Goal: Task Accomplishment & Management: Manage account settings

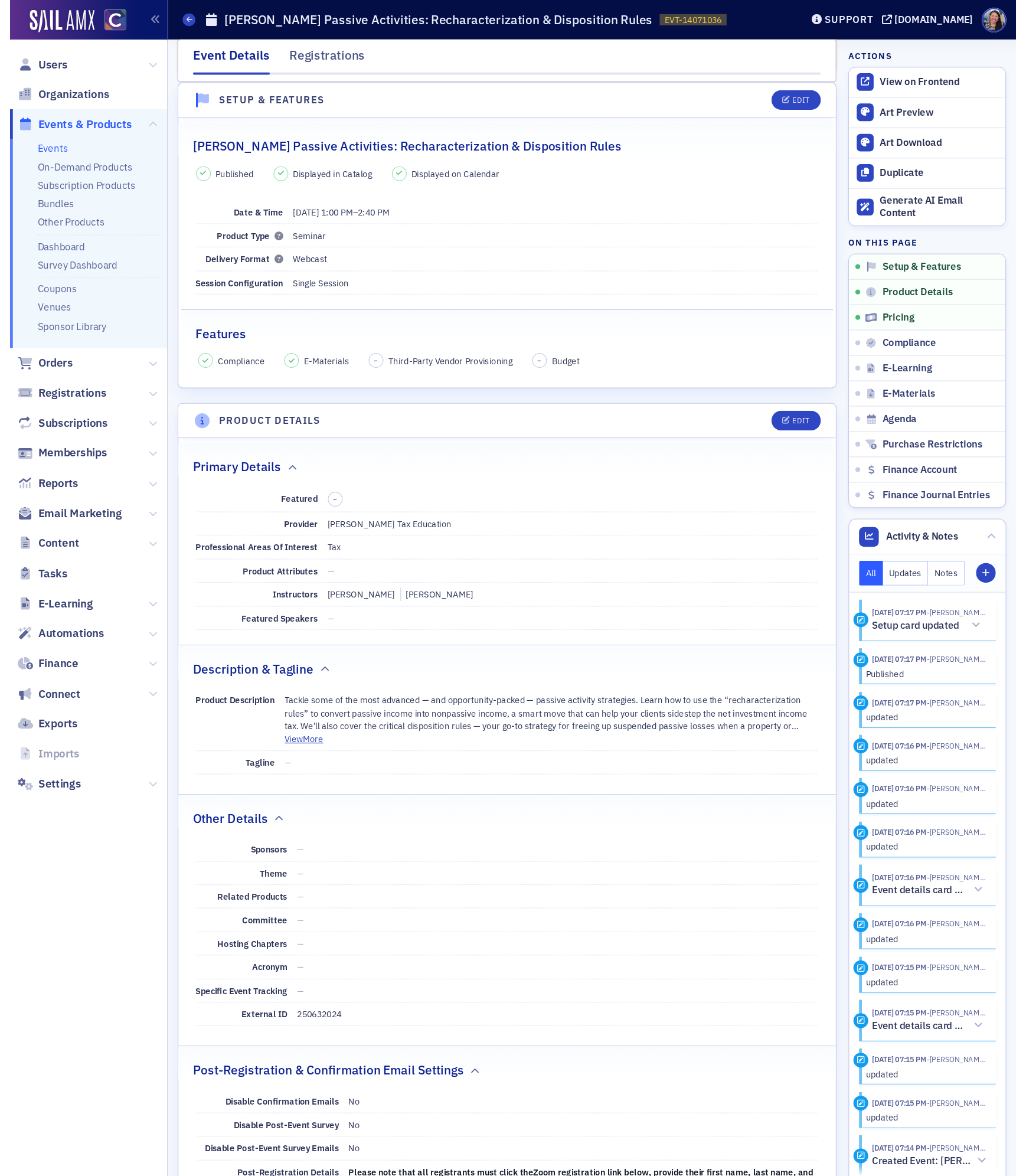
scroll to position [61, 0]
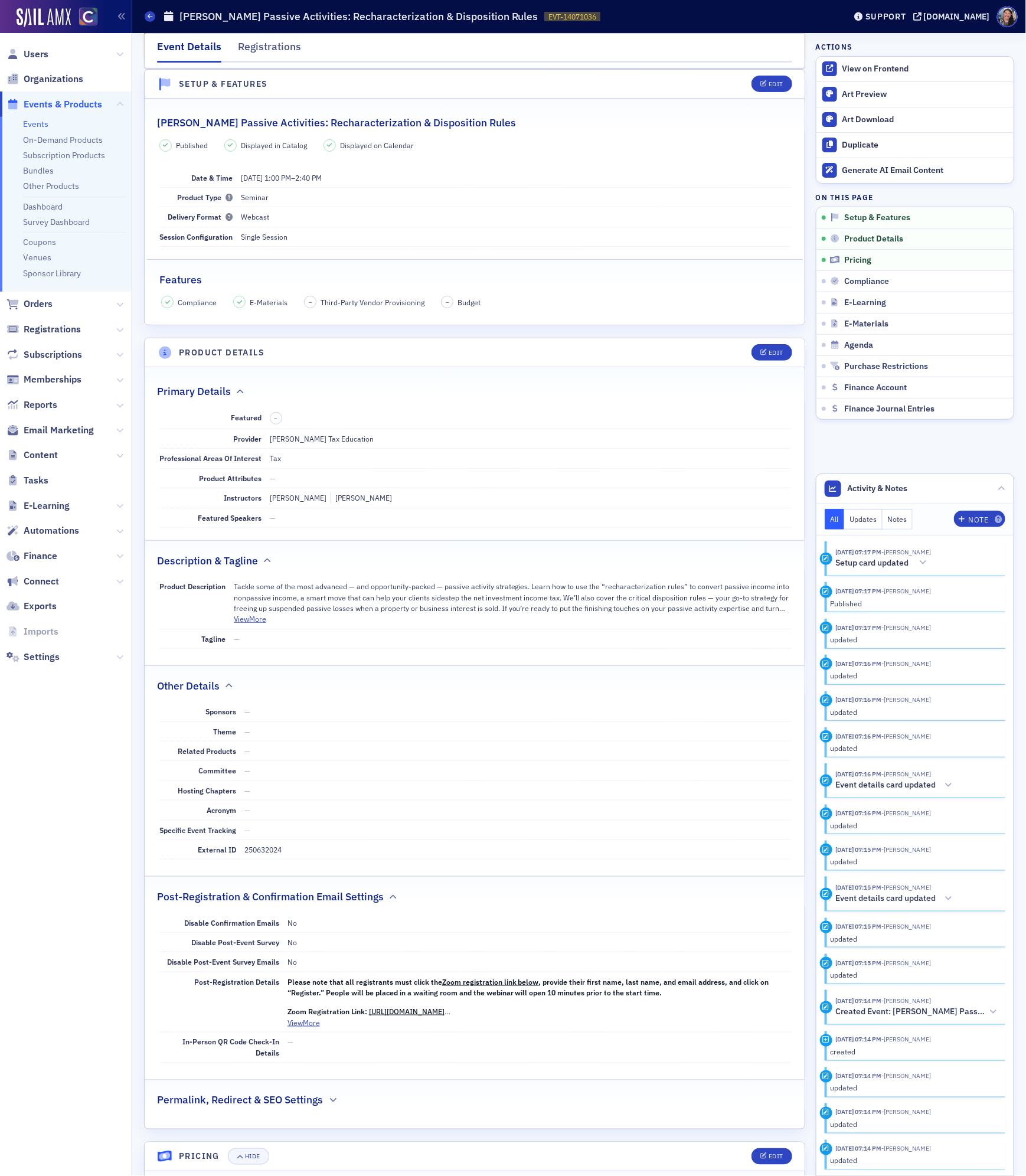
click at [35, 124] on link "Events" at bounding box center [35, 124] width 25 height 11
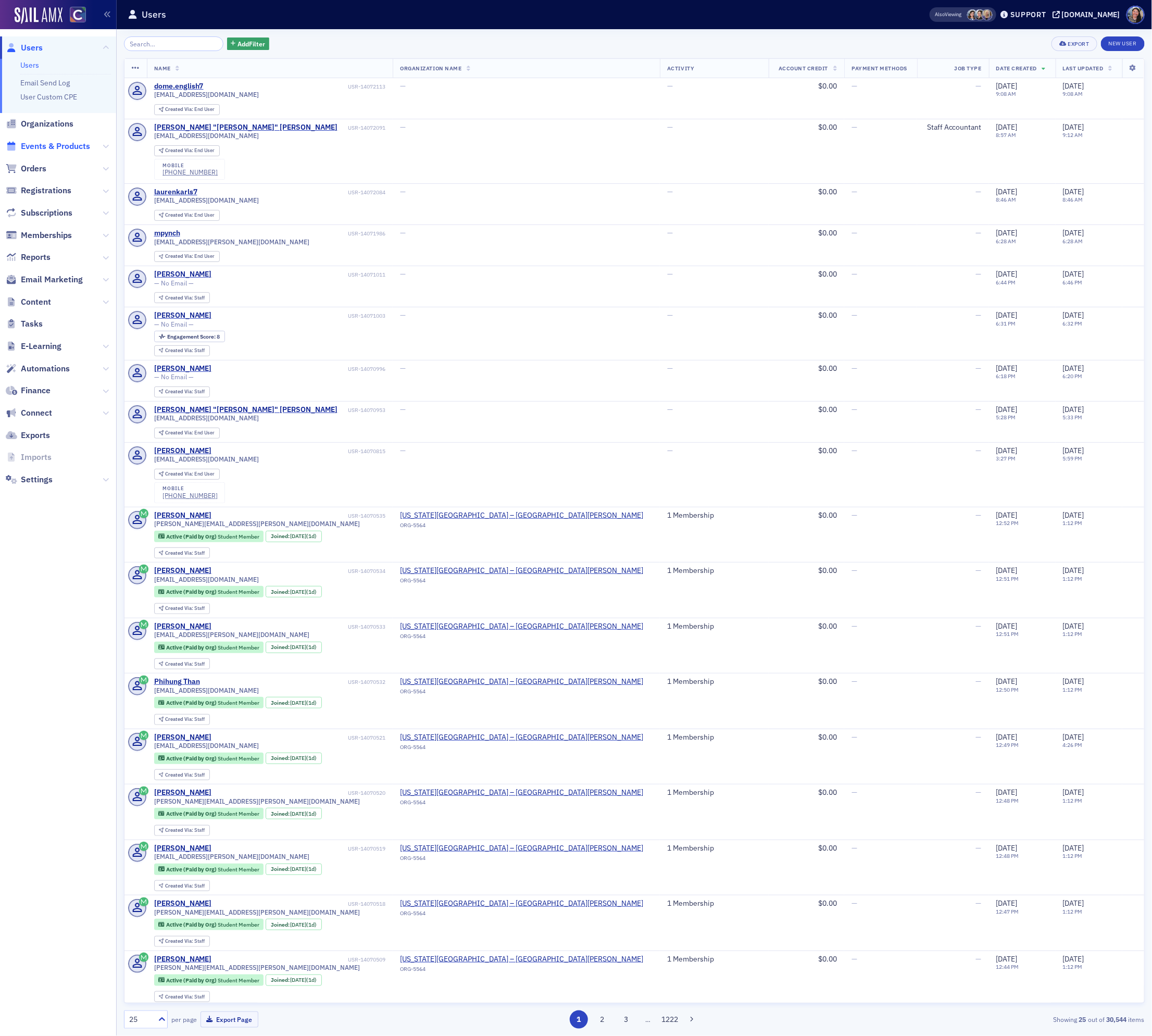
click at [60, 148] on span "Events & Products" at bounding box center [56, 147] width 69 height 11
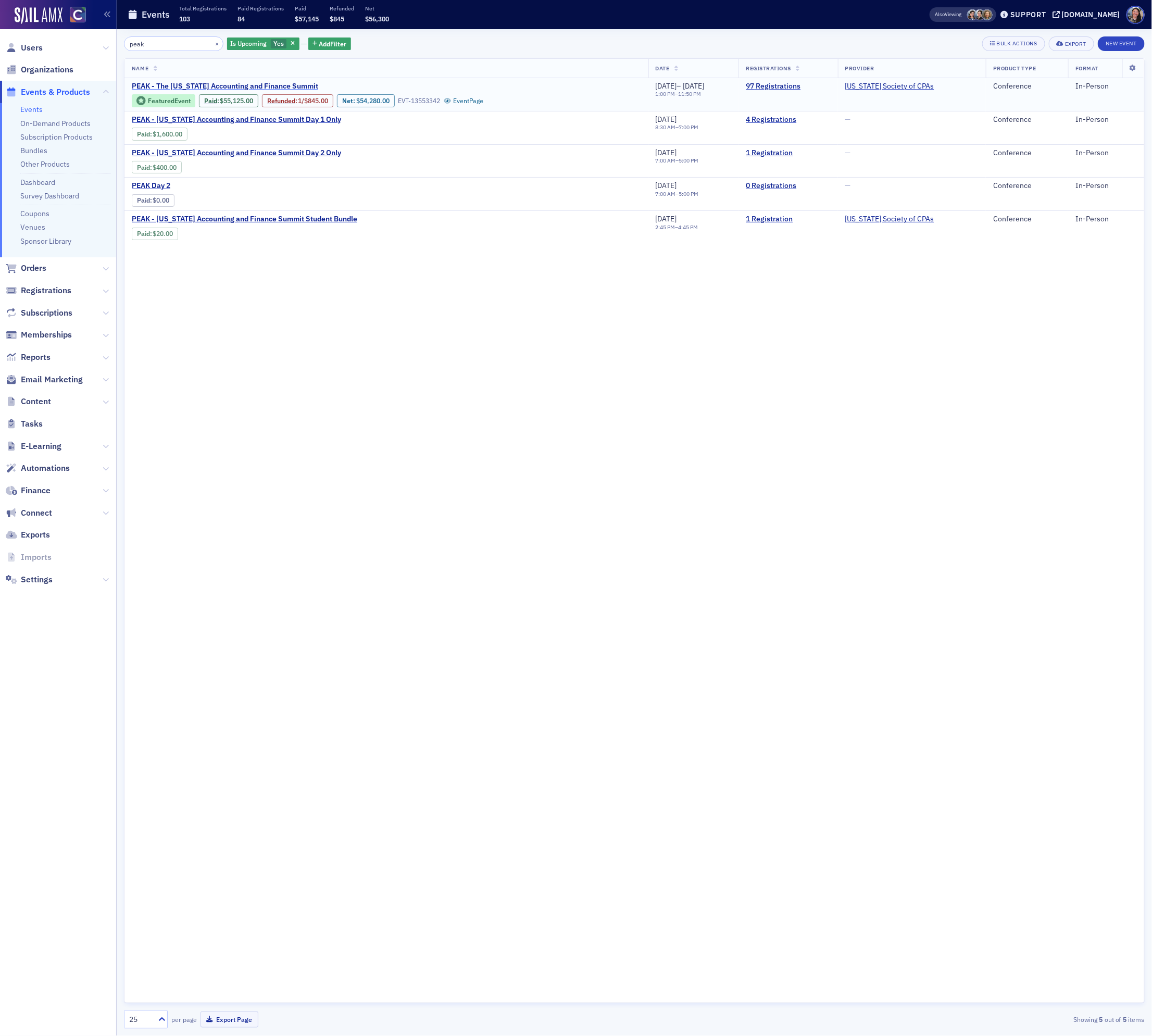
type input "peak"
click at [190, 83] on span "PEAK - The [US_STATE] Accounting and Finance Summit" at bounding box center [225, 86] width 186 height 10
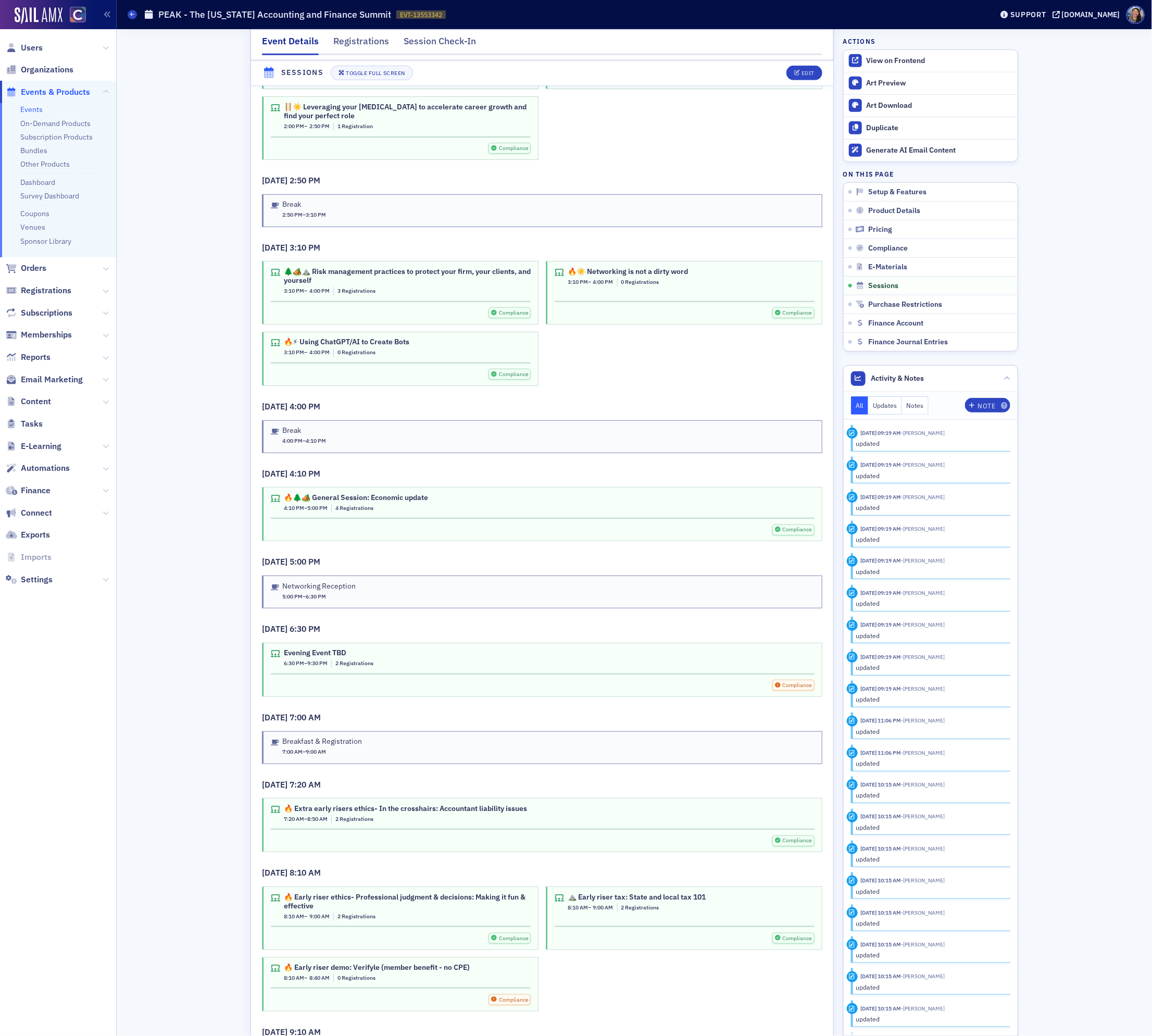
scroll to position [2662, 0]
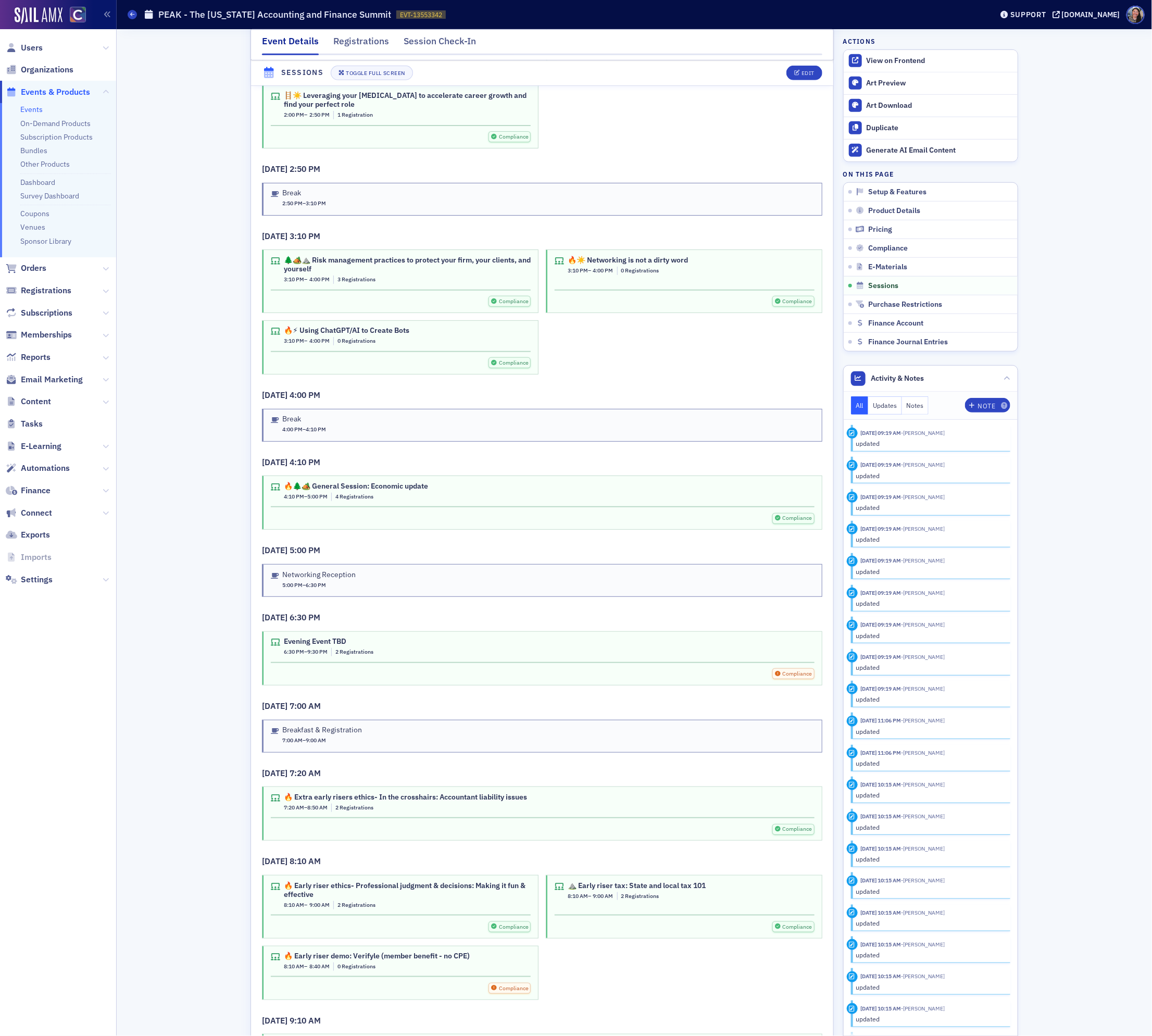
click at [666, 307] on div "Compliance" at bounding box center [685, 301] width 260 height 11
click at [804, 72] on div "Edit" at bounding box center [808, 73] width 13 height 6
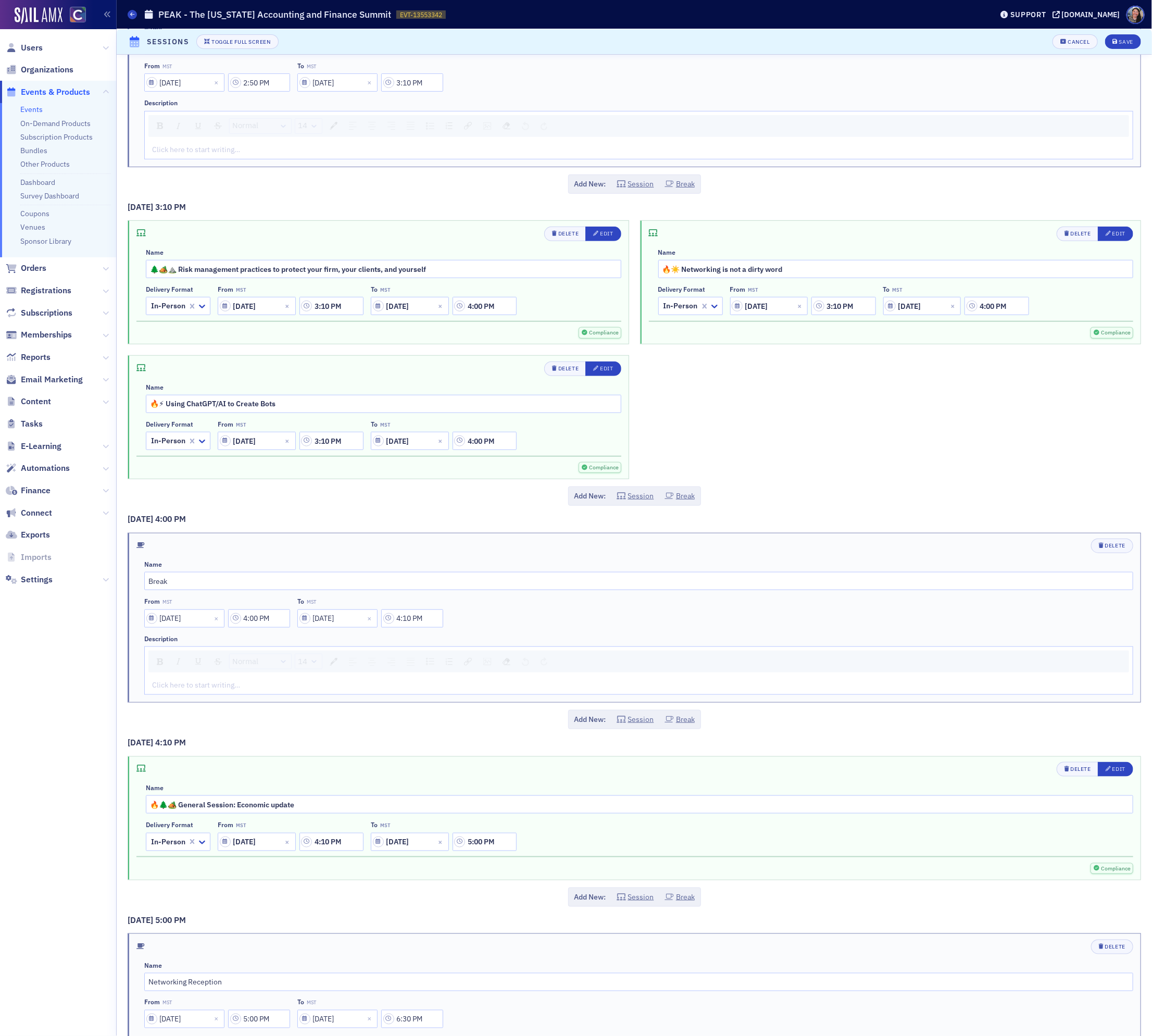
scroll to position [2493, 0]
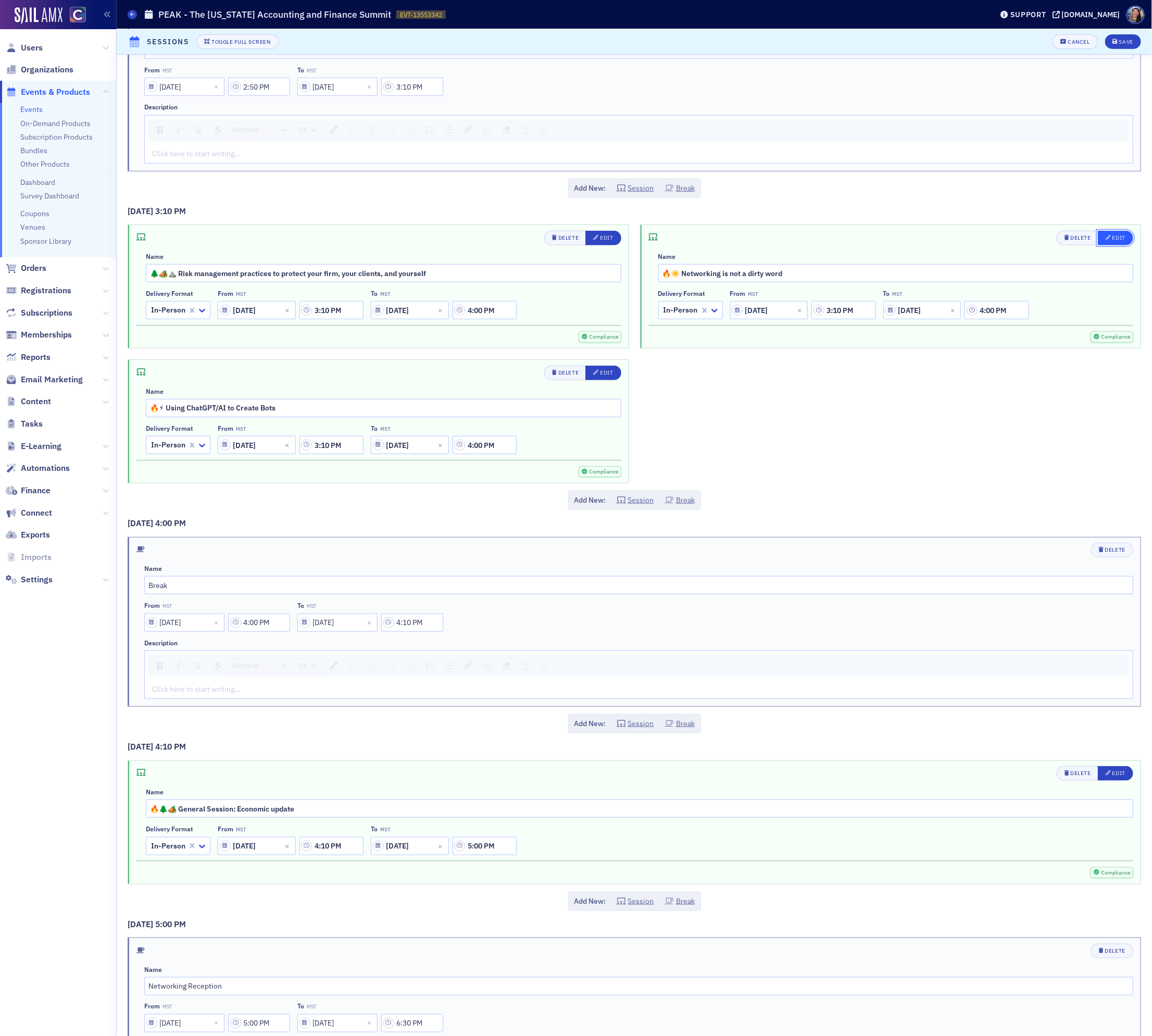
click at [1122, 245] on button "Edit" at bounding box center [1116, 238] width 35 height 15
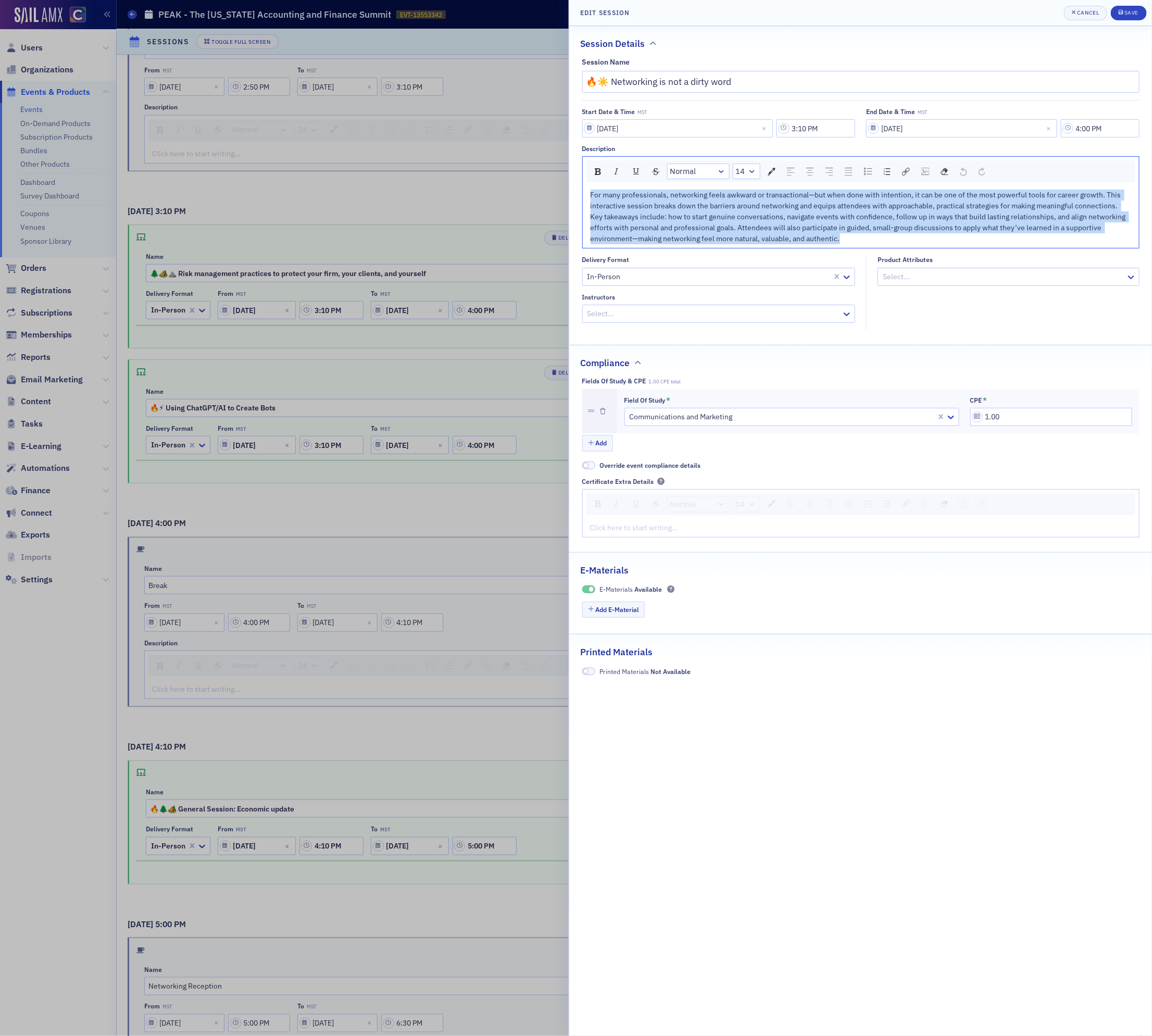
drag, startPoint x: 788, startPoint y: 222, endPoint x: 426, endPoint y: 136, distance: 372.1
click at [427, 136] on div "Edit Session Cancel Save Session Details Session Name 🔥☀️ Networking is not a d…" at bounding box center [576, 518] width 1152 height 1036
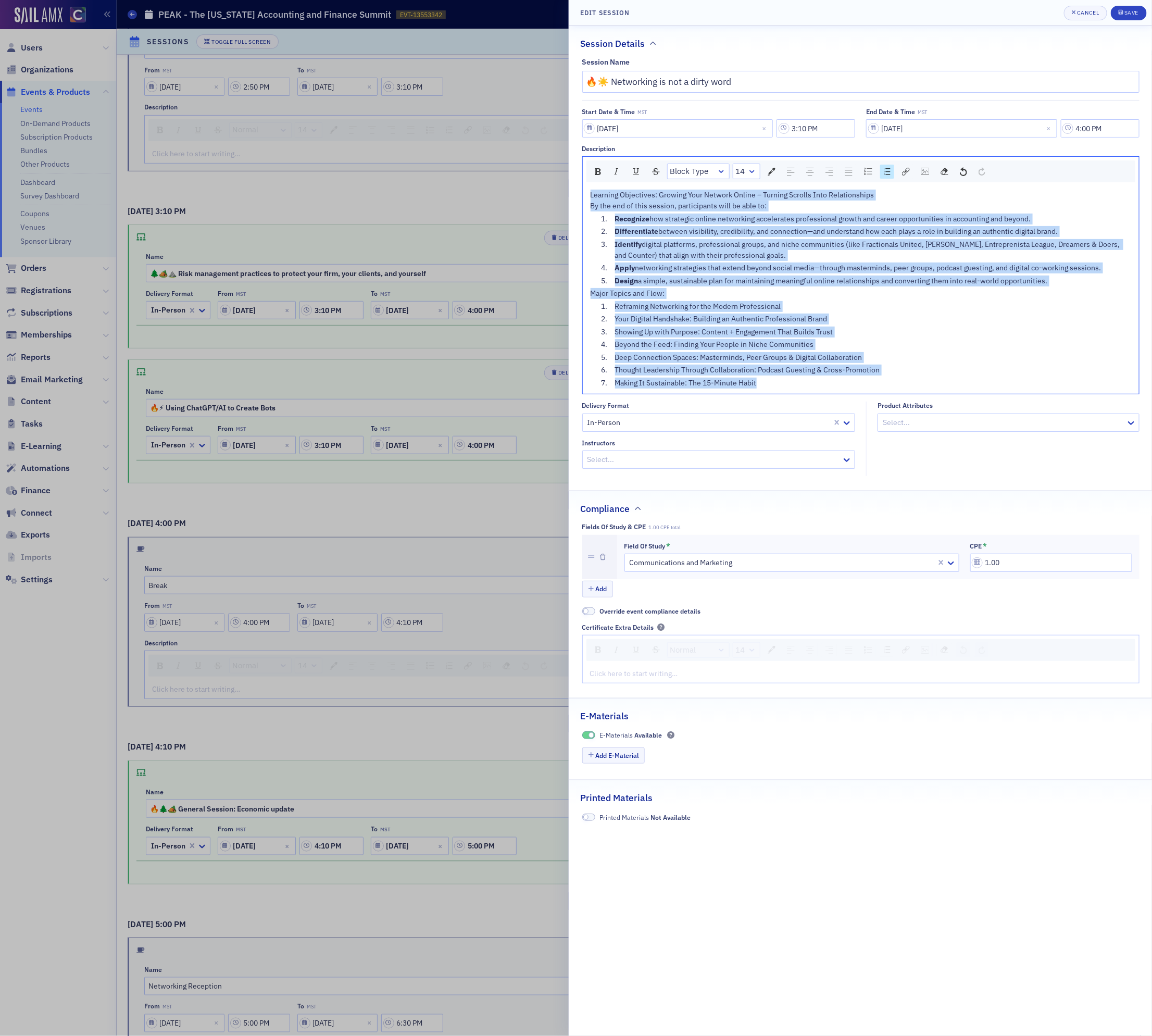
drag, startPoint x: 782, startPoint y: 382, endPoint x: 465, endPoint y: 123, distance: 409.4
click at [465, 123] on div "Edit Session Cancel Save Session Details Session Name 🔥☀️ Networking is not a d…" at bounding box center [576, 518] width 1152 height 1036
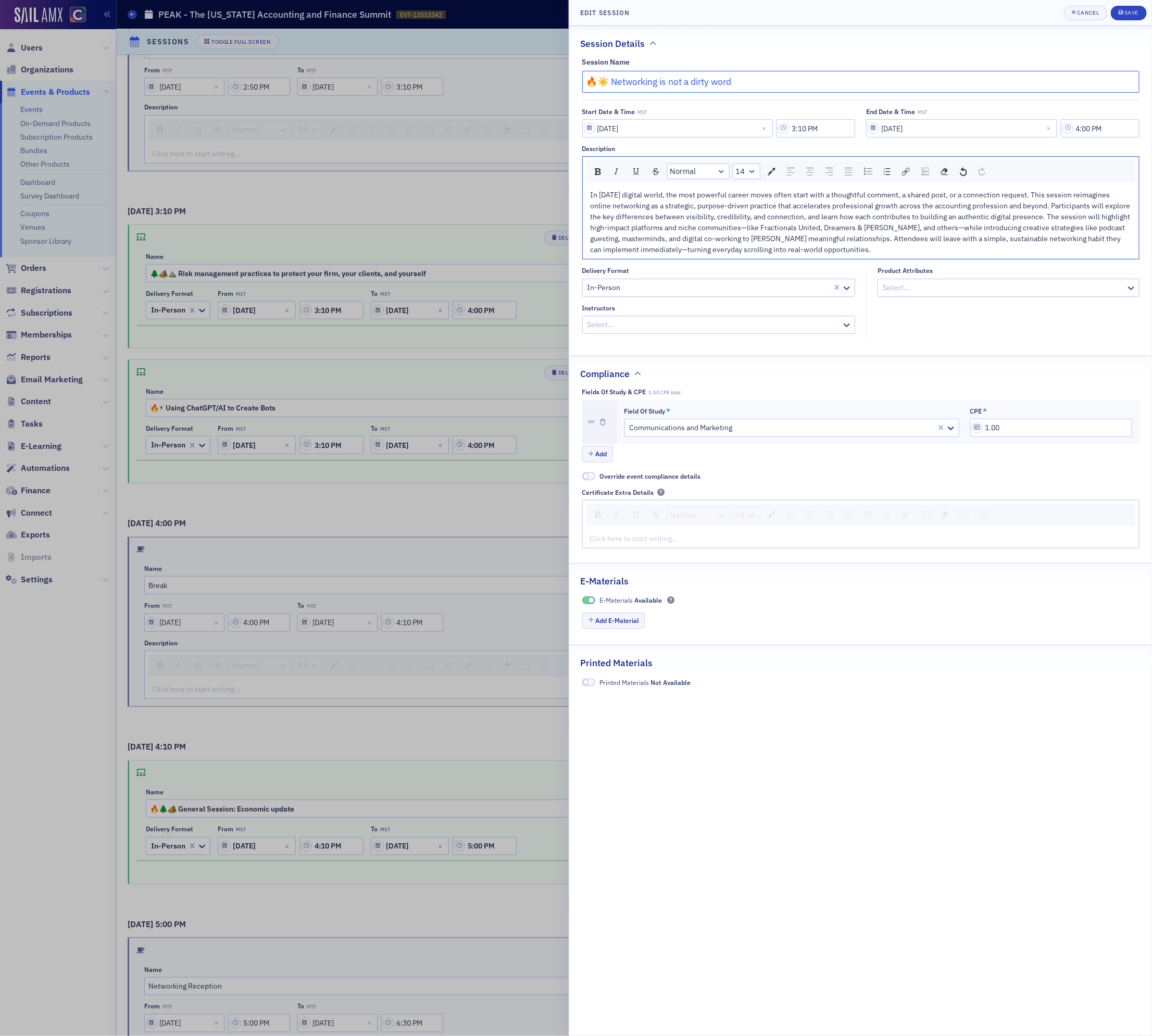
click at [619, 86] on input "🔥☀️ Networking is not a dirty word" at bounding box center [861, 82] width 557 height 22
drag, startPoint x: 613, startPoint y: 82, endPoint x: 922, endPoint y: 101, distance: 309.6
click at [919, 103] on div "Session Name 🔥☀️ Networking is not a dirty word Start Date & Time MST [DATE] 3:…" at bounding box center [861, 199] width 583 height 283
paste input "Growing Your Network Online: Turning Scrolls Into Relationships"
type input "🔥☀️ Growing Your Network Online: Turning Scrolls Into Relationships"
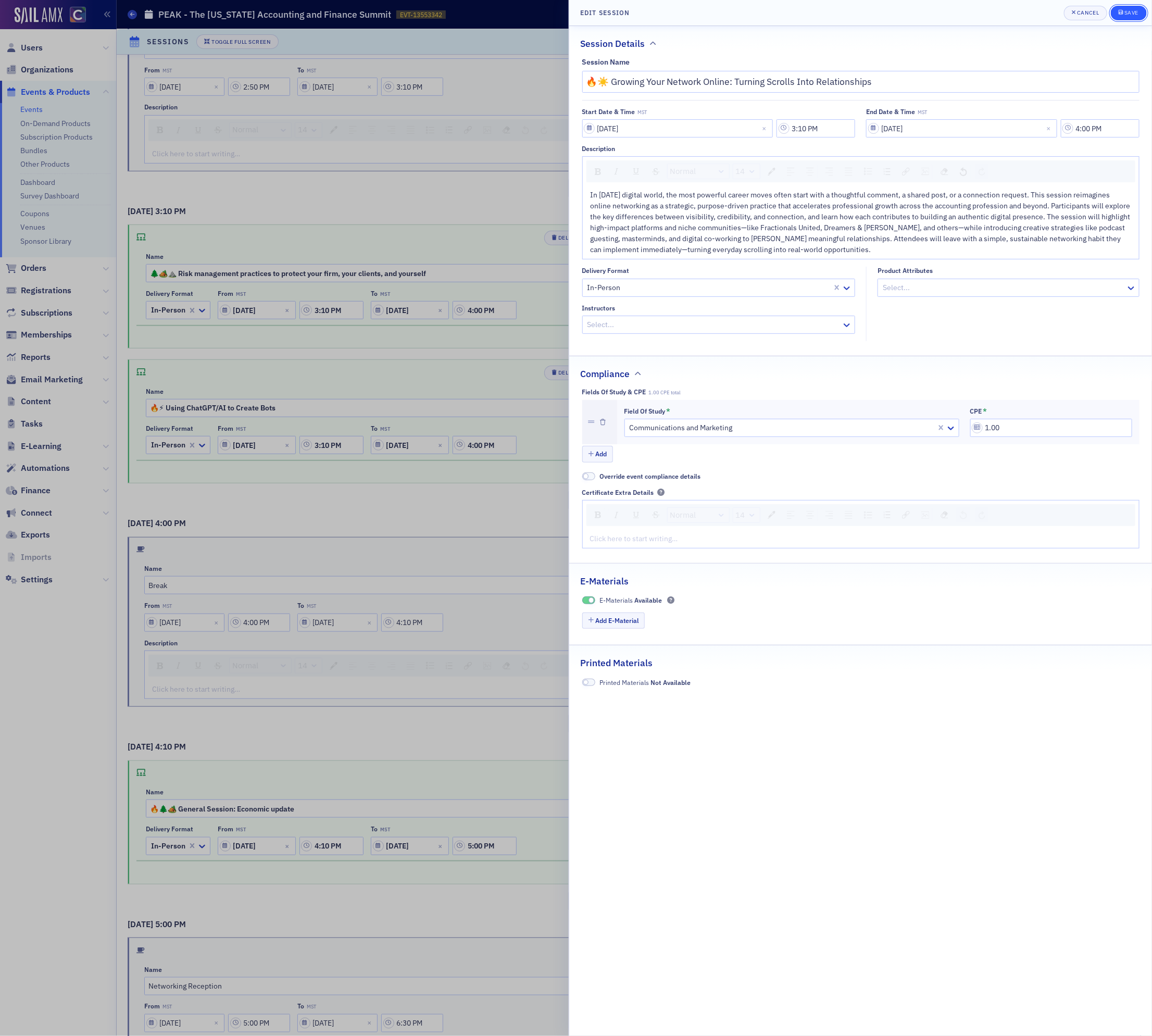
click at [1122, 14] on icon "submit" at bounding box center [1121, 12] width 5 height 5
type input "🔥☀️ Growing Your Network Online: Turning Scrolls Into Relationships"
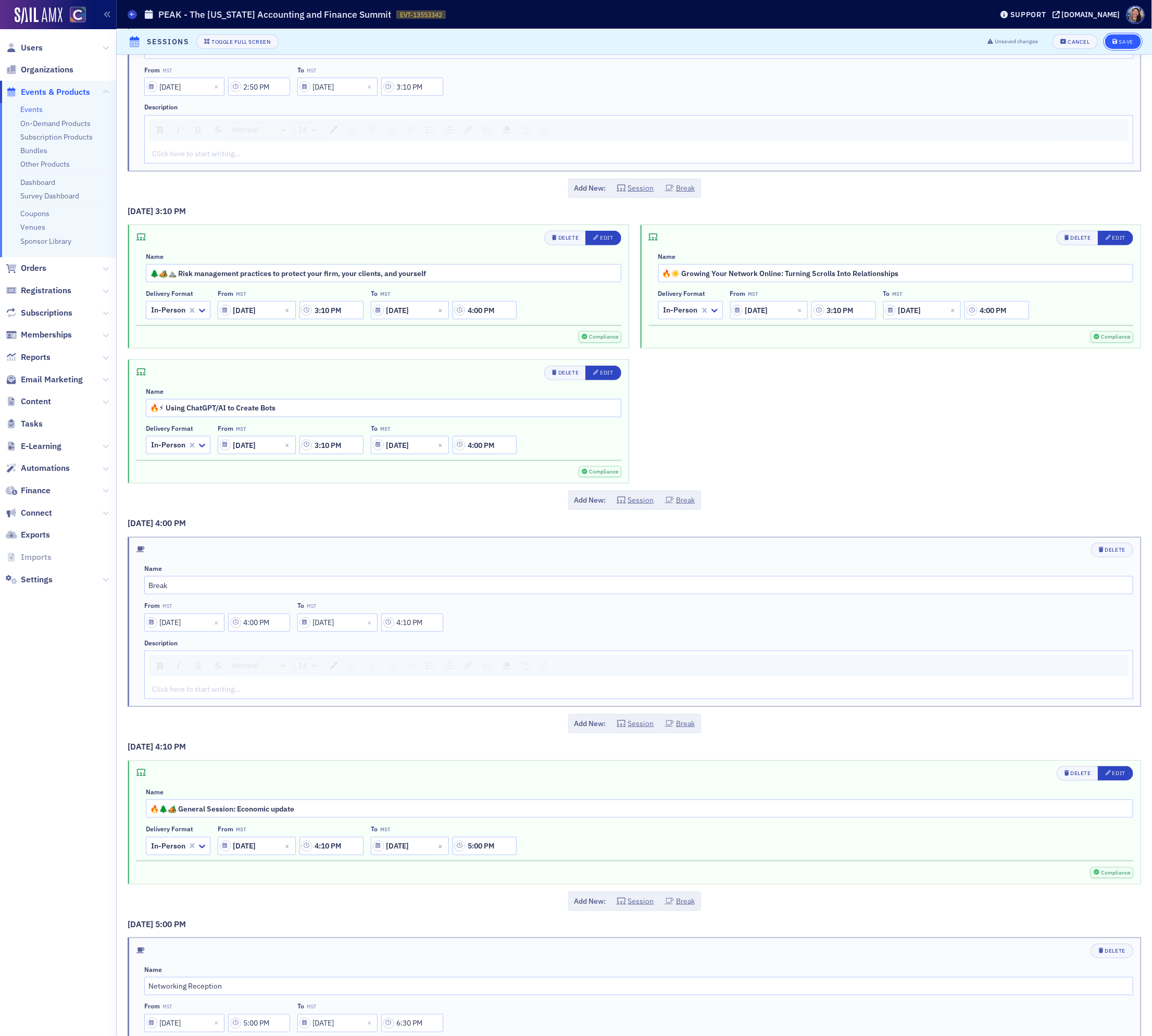
click at [1130, 39] on div "Save" at bounding box center [1126, 42] width 14 height 6
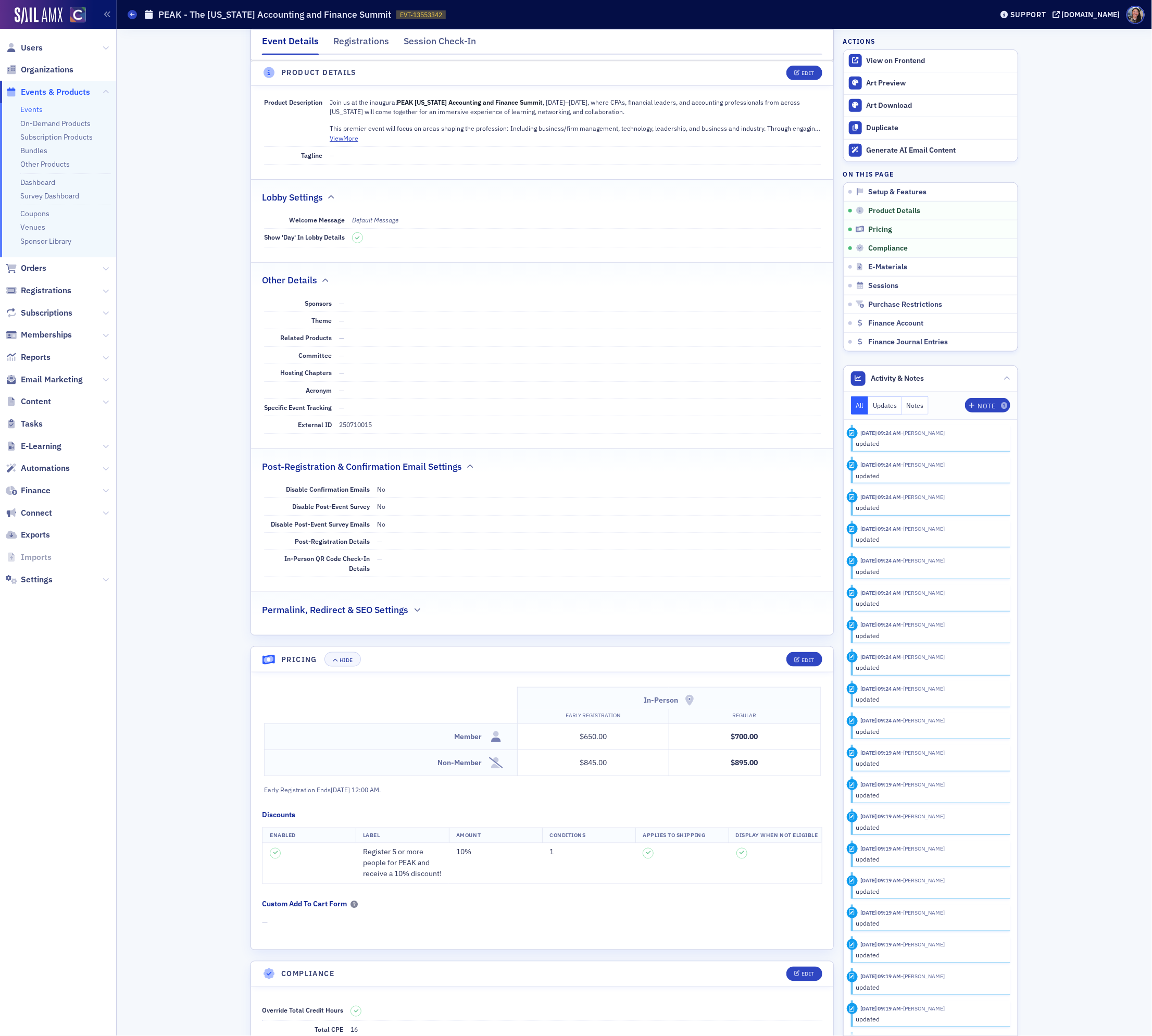
scroll to position [415, 0]
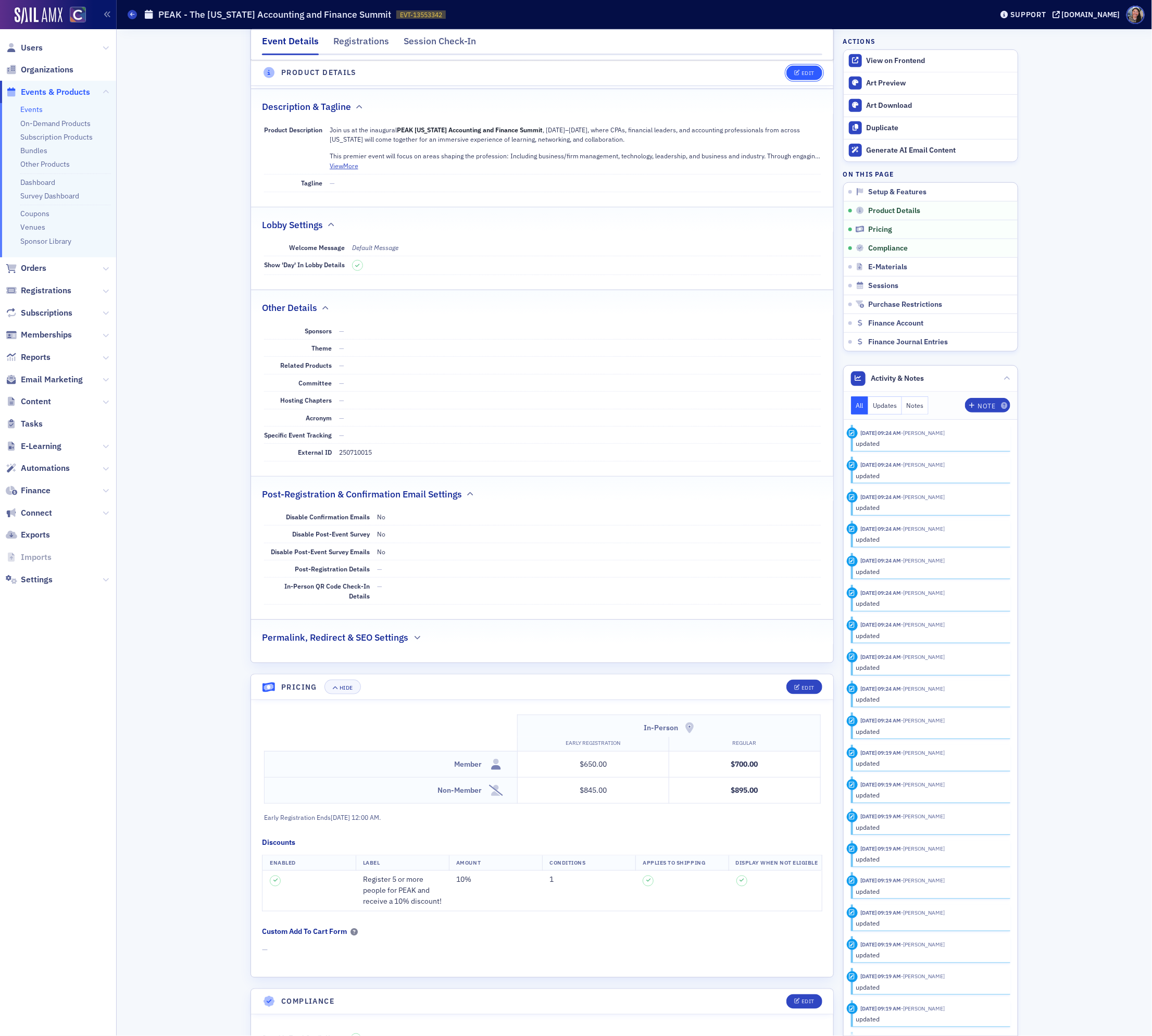
click at [790, 71] on button "Edit" at bounding box center [804, 73] width 36 height 15
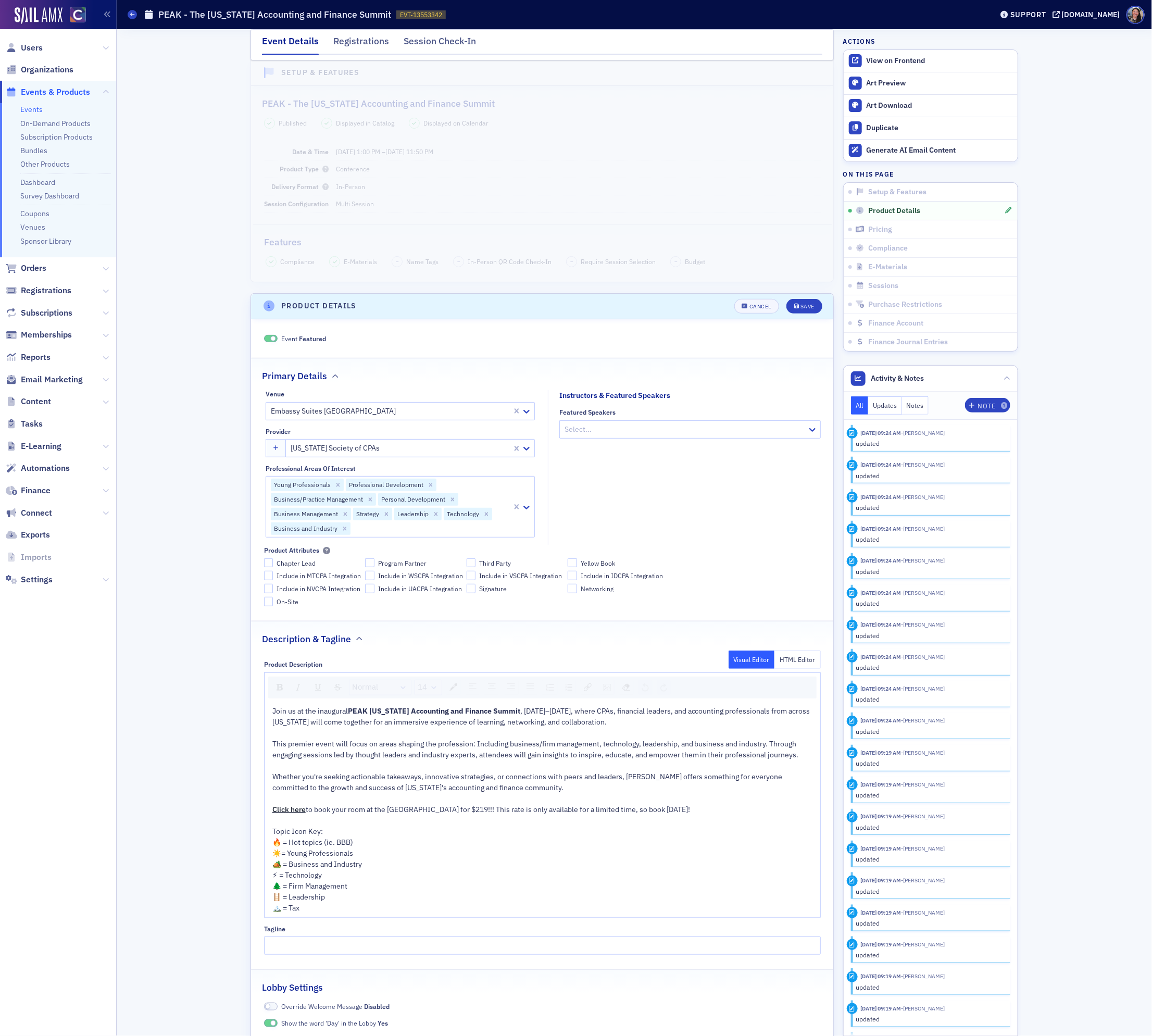
scroll to position [0, 0]
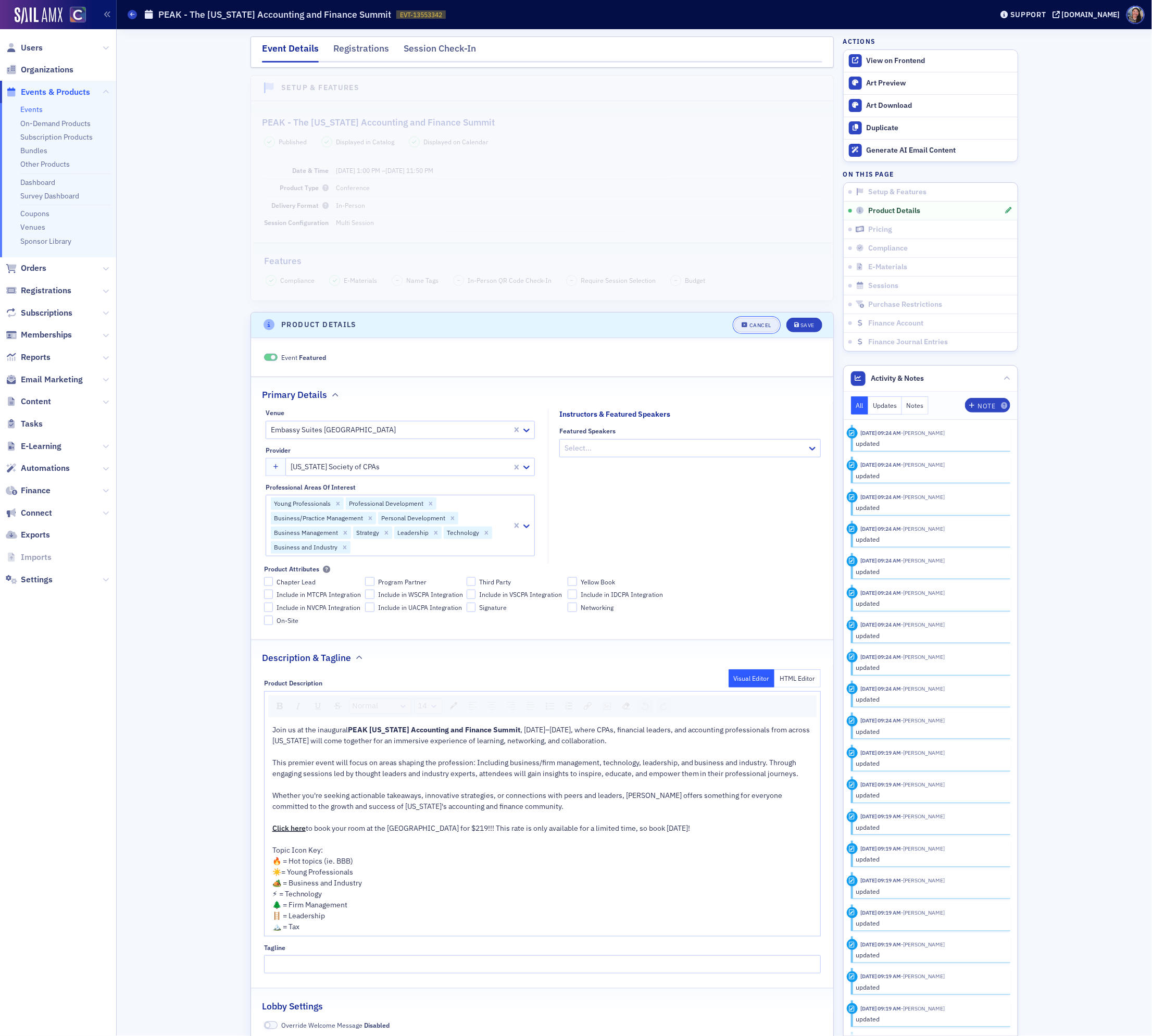
click at [764, 326] on div "Cancel" at bounding box center [761, 325] width 22 height 6
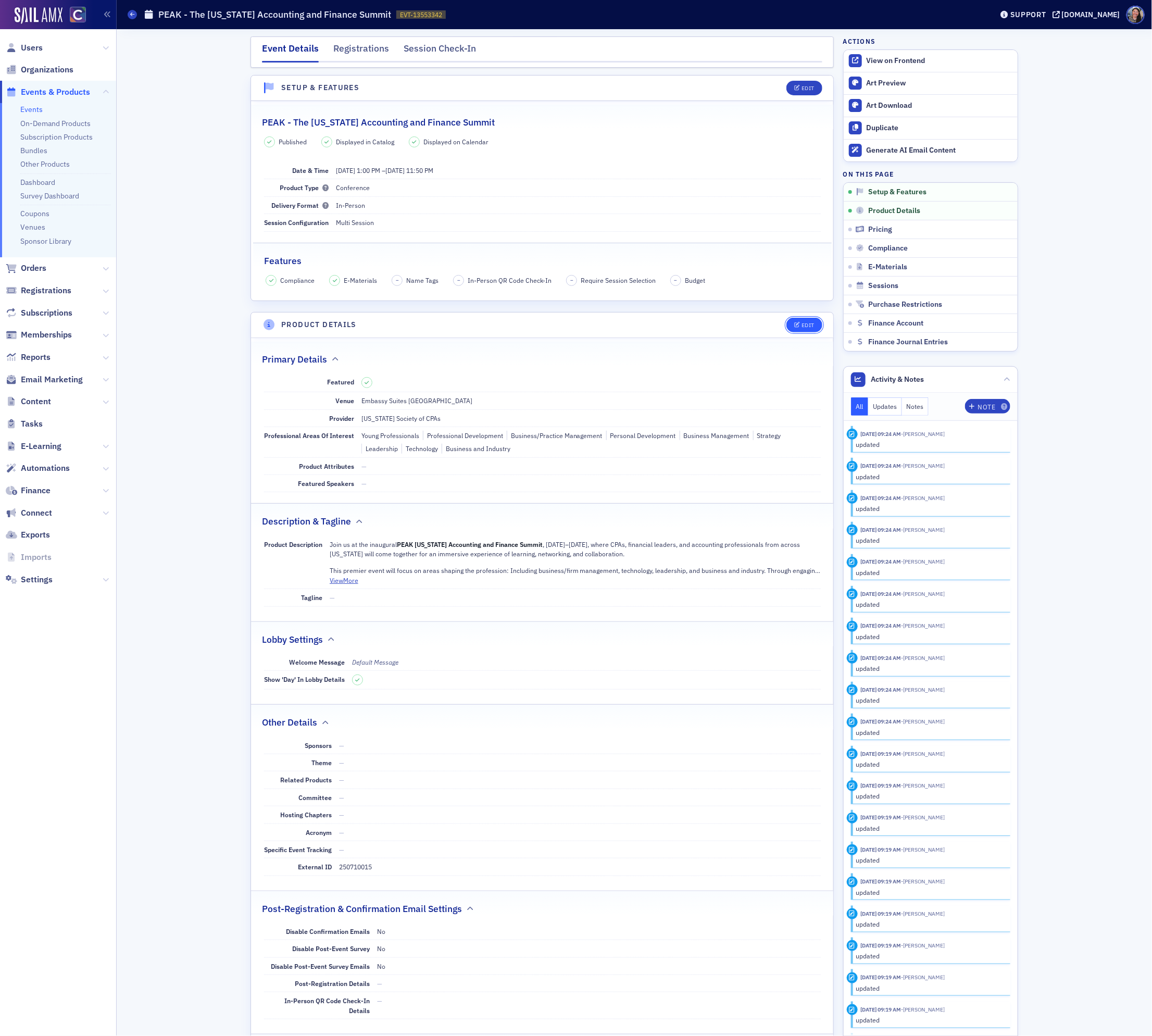
click at [806, 325] on div "Edit" at bounding box center [808, 325] width 13 height 6
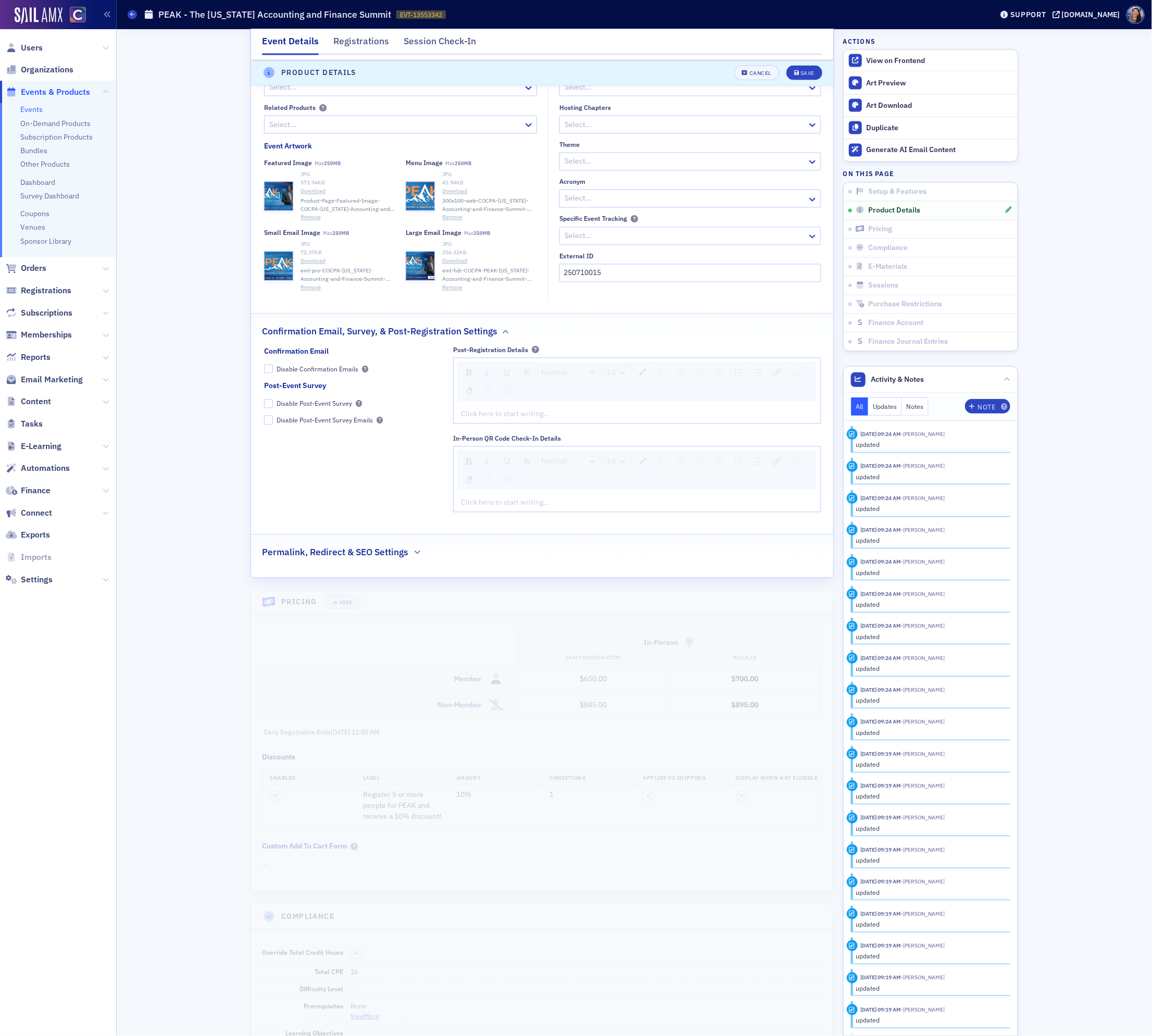
scroll to position [1120, 0]
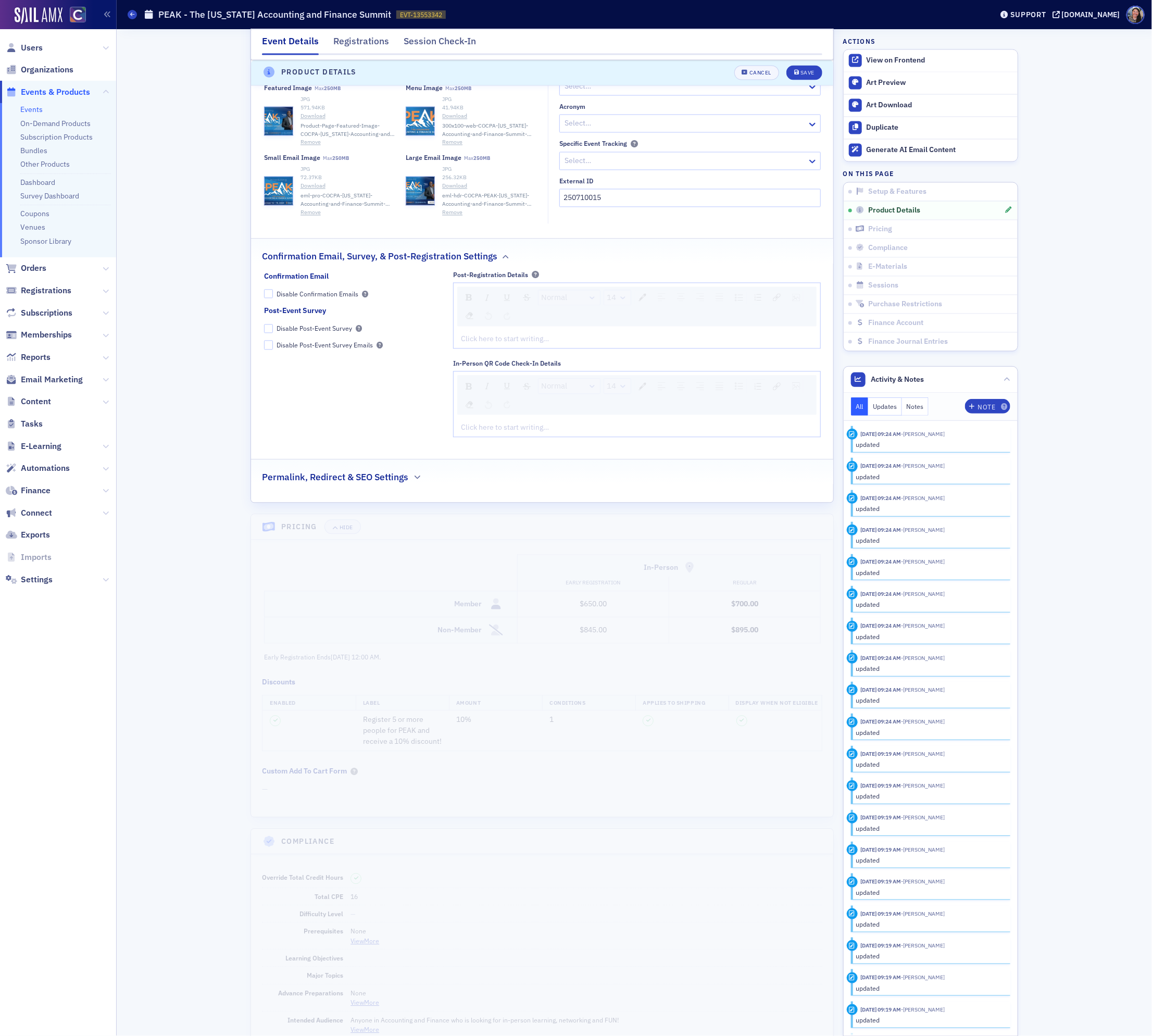
click at [328, 479] on h2 "Permalink, Redirect & SEO Settings" at bounding box center [335, 478] width 147 height 14
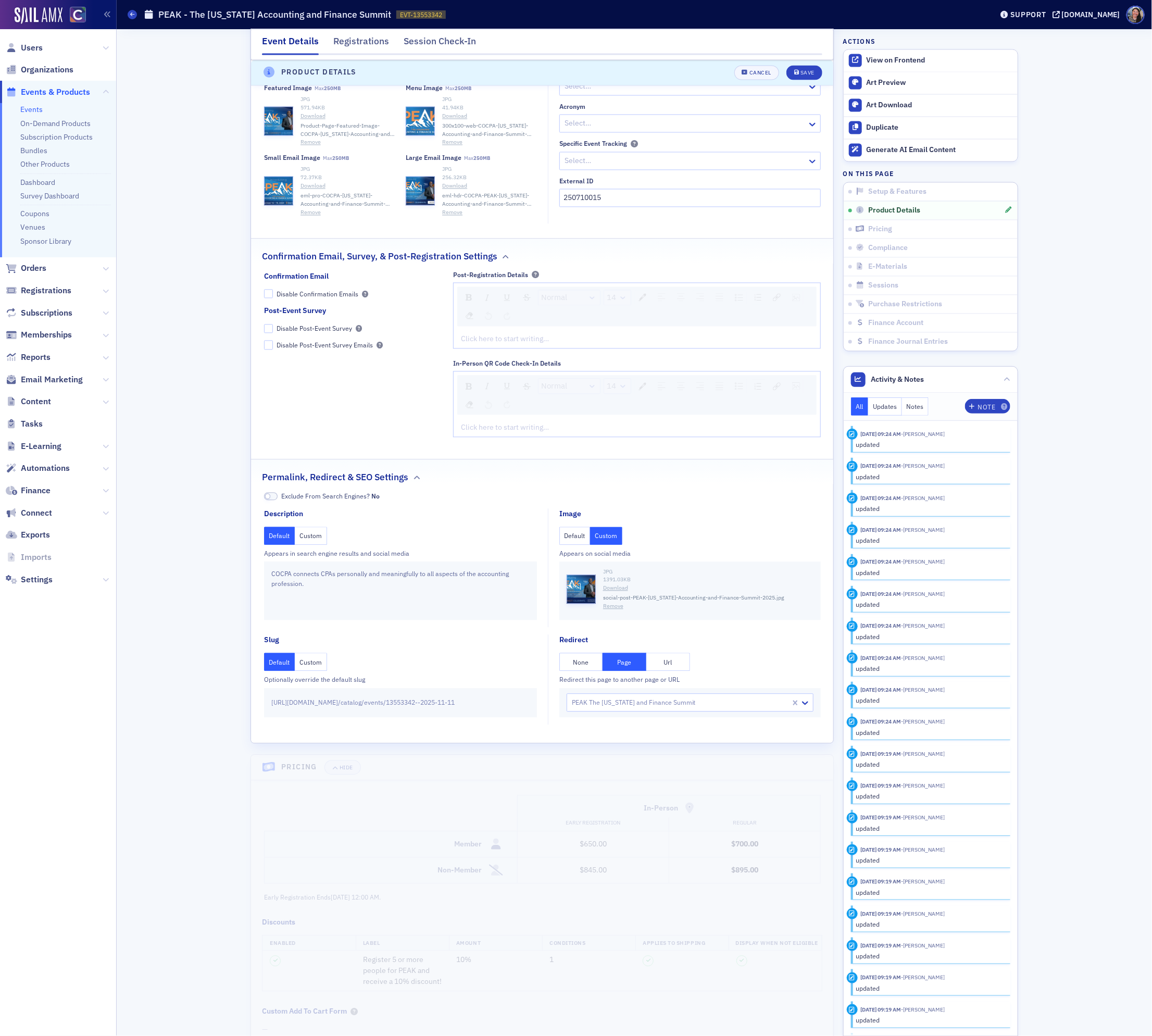
click at [590, 666] on button "None" at bounding box center [581, 662] width 44 height 18
click at [806, 76] on button "Save" at bounding box center [804, 73] width 36 height 15
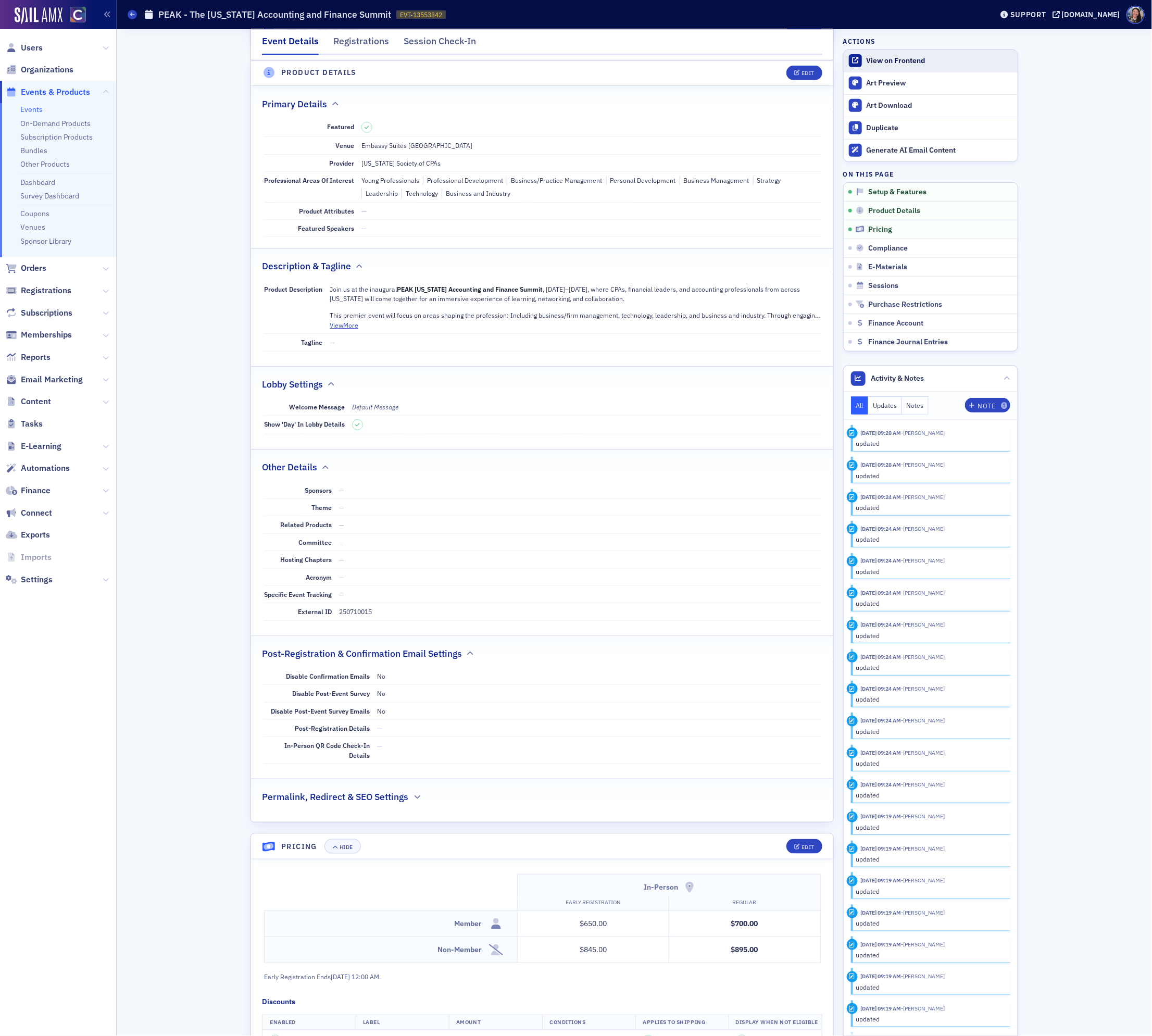
scroll to position [254, 0]
click at [892, 61] on div "View on Frontend" at bounding box center [940, 61] width 146 height 10
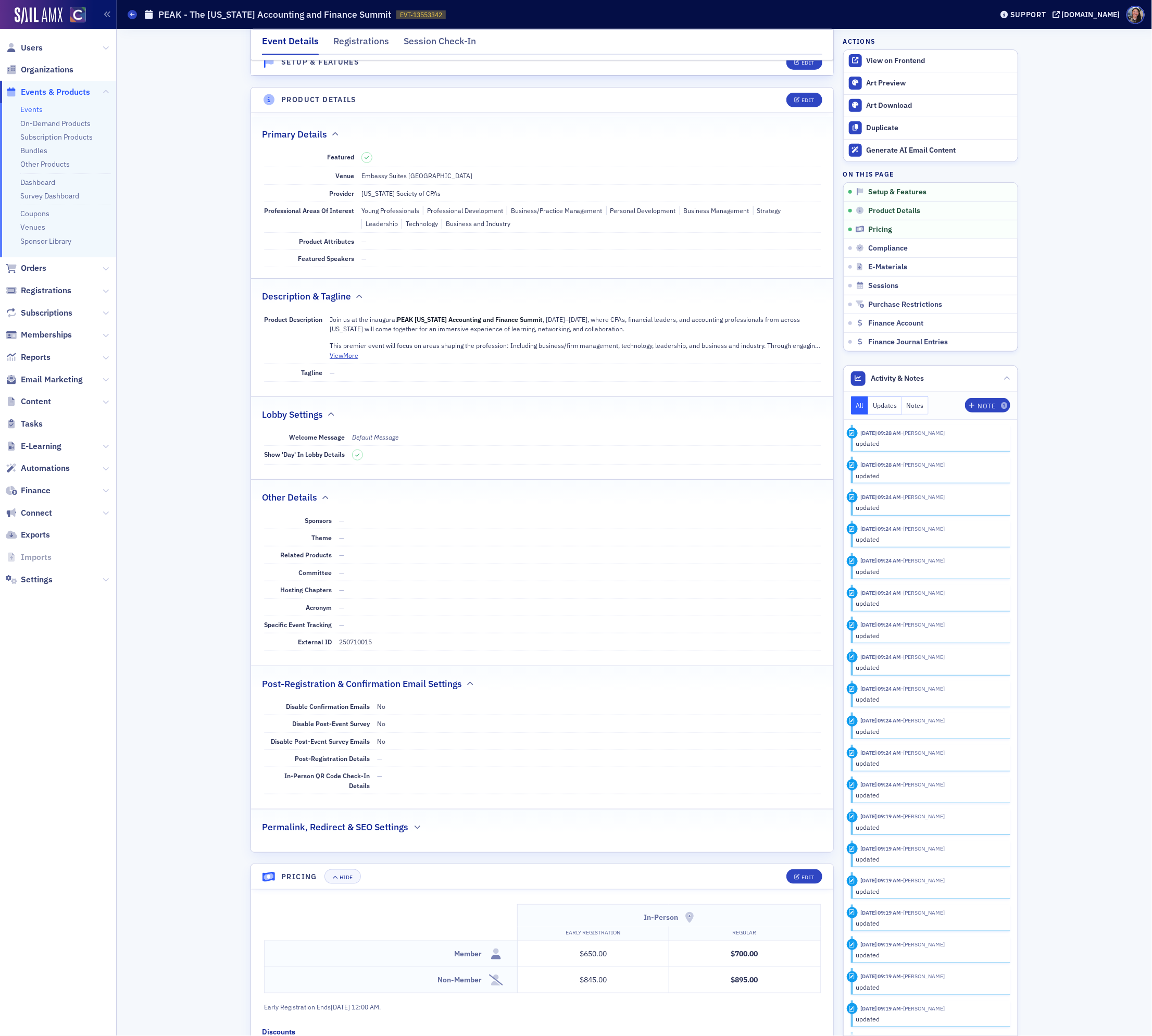
scroll to position [111, 0]
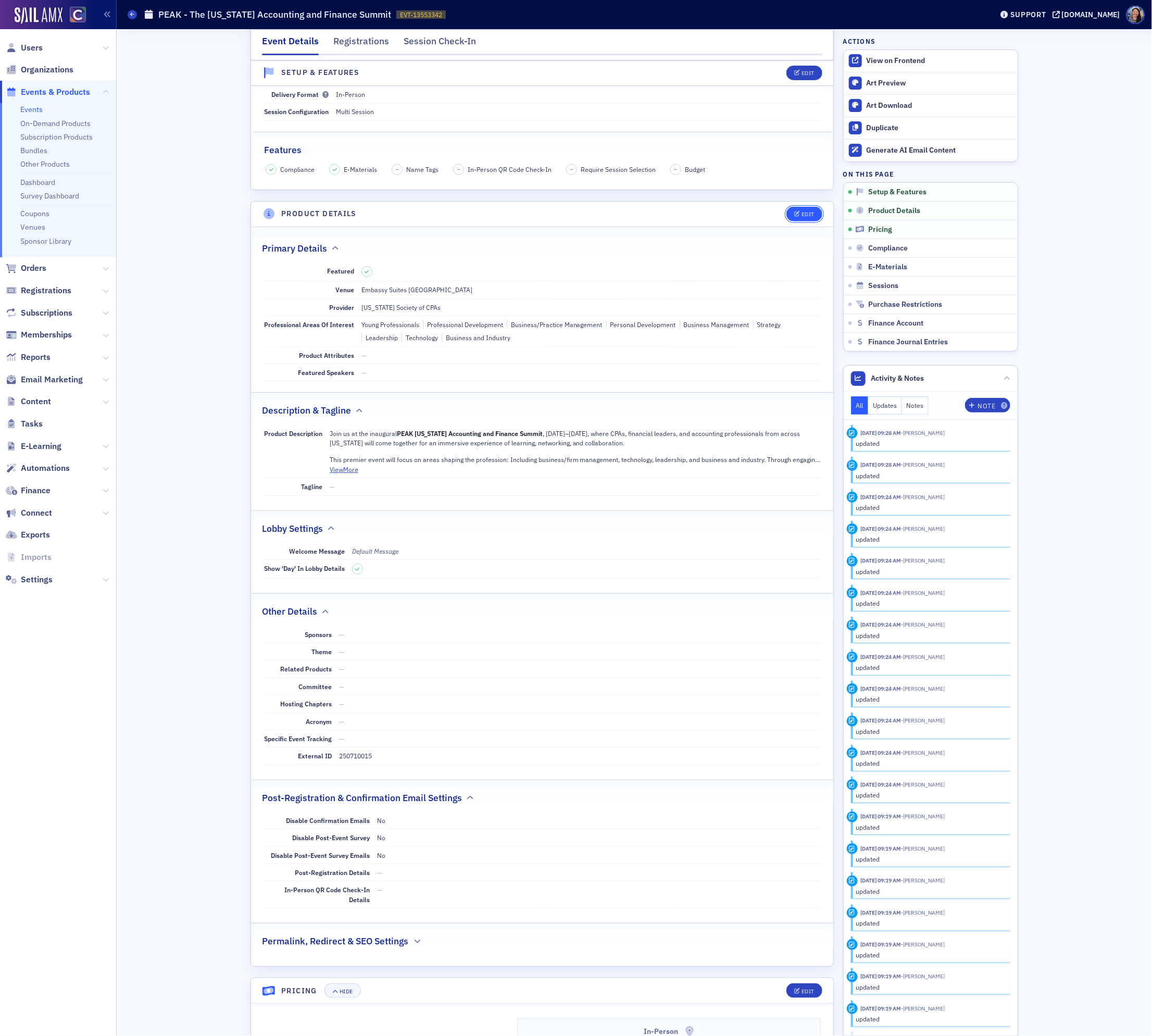
click at [803, 221] on button "Edit" at bounding box center [804, 214] width 36 height 15
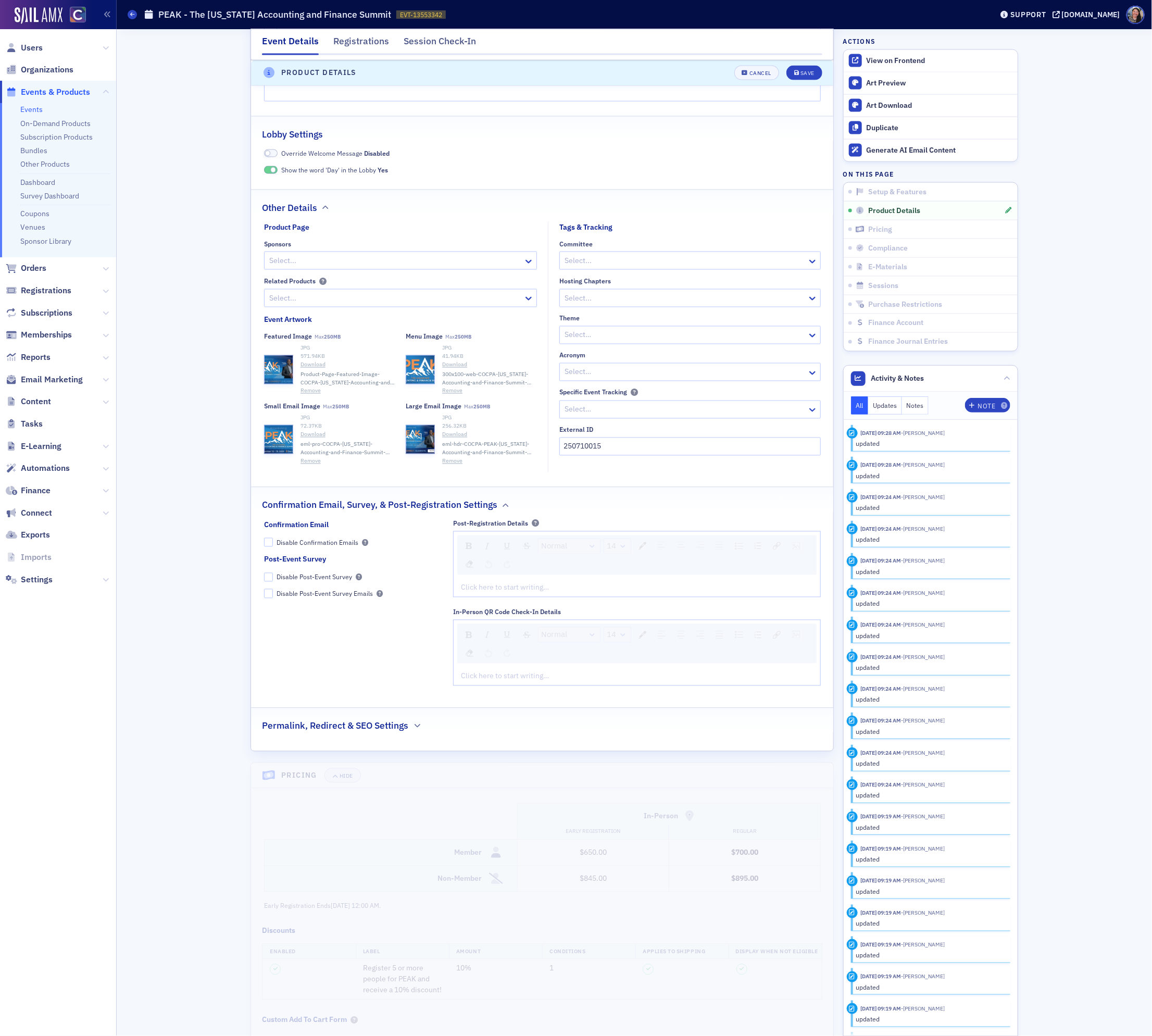
scroll to position [880, 0]
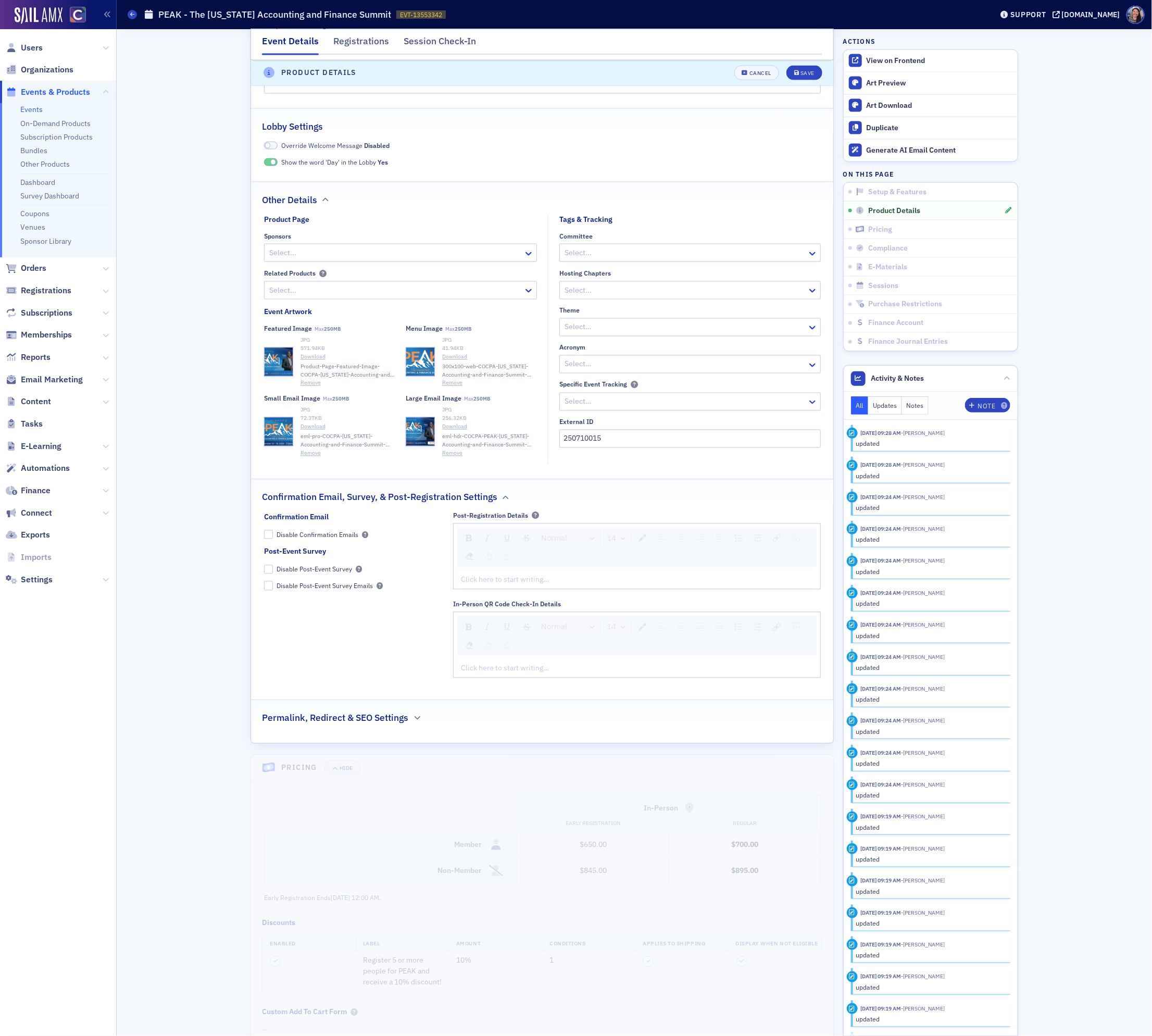
click at [352, 725] on h2 "Permalink, Redirect & SEO Settings" at bounding box center [335, 718] width 147 height 14
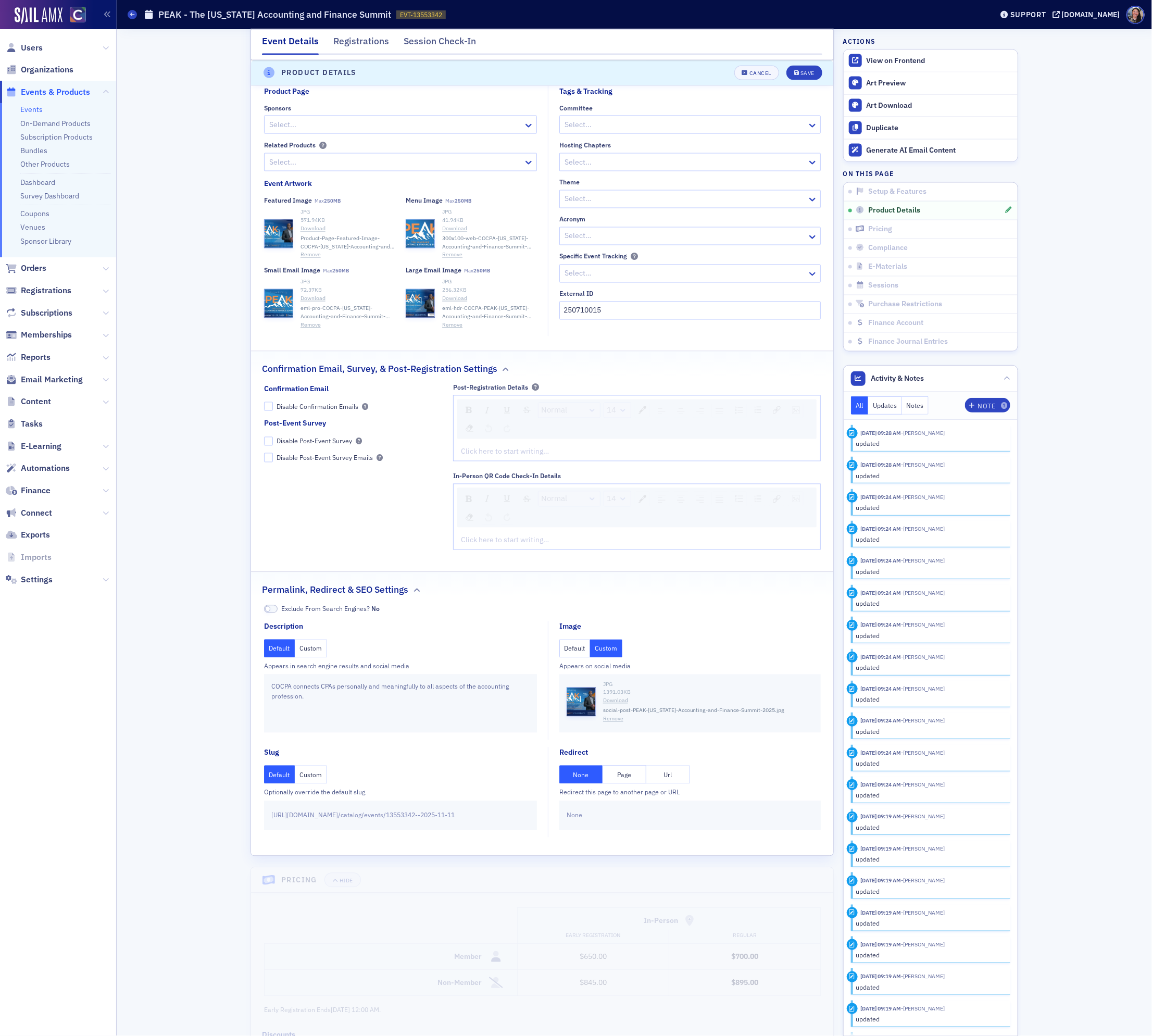
scroll to position [1018, 0]
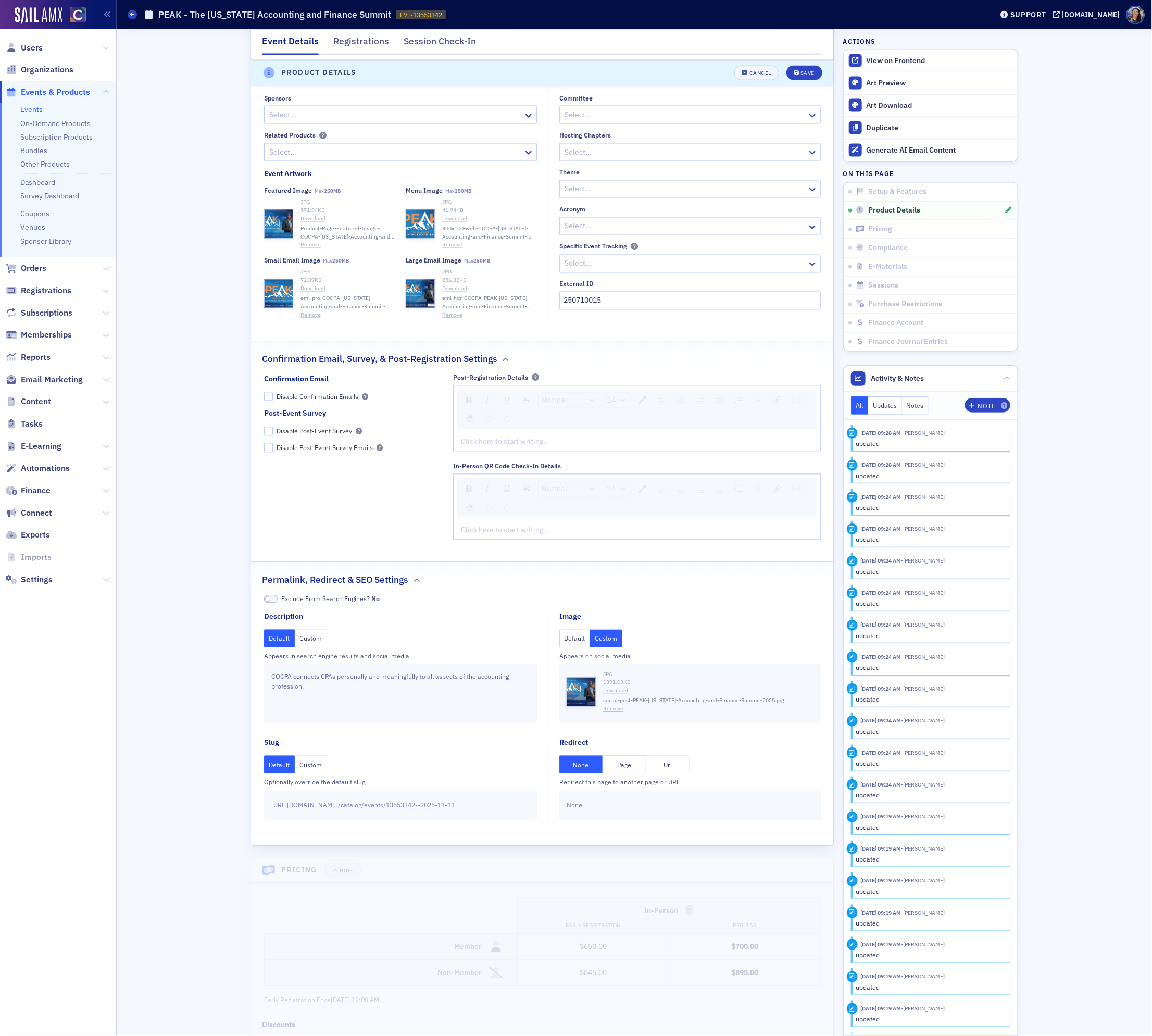
click at [617, 768] on button "Page" at bounding box center [624, 765] width 44 height 18
click at [809, 72] on div "Save" at bounding box center [807, 73] width 14 height 6
